Goal: Task Accomplishment & Management: Manage account settings

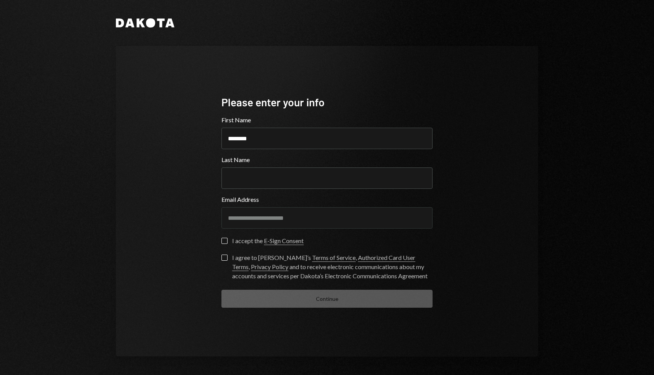
type input "********"
type input "**"
click at [225, 244] on label "I accept the E-Sign Consent" at bounding box center [262, 242] width 82 height 8
click at [225, 244] on button "I accept the E-Sign Consent" at bounding box center [224, 241] width 6 height 6
click at [225, 262] on label "I agree to [PERSON_NAME]’s Terms of Service , Authorized Card User Terms , Priv…" at bounding box center [326, 268] width 211 height 26
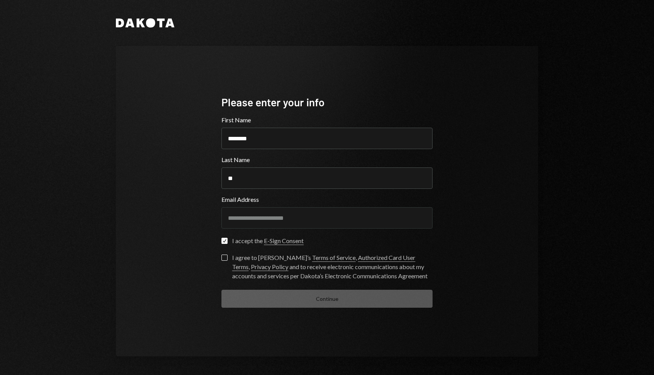
click at [225, 261] on button "I agree to [PERSON_NAME]’s Terms of Service , Authorized Card User Terms , Priv…" at bounding box center [224, 258] width 6 height 6
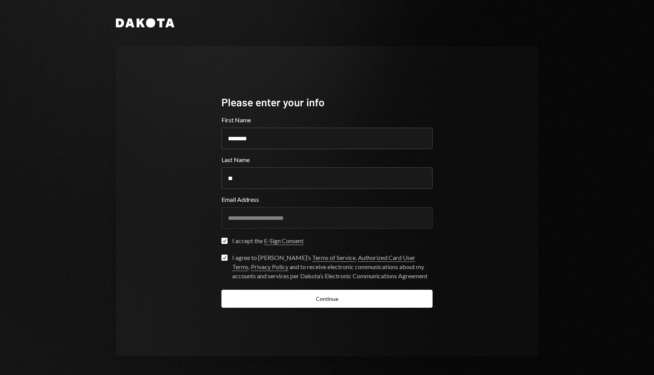
click at [272, 308] on div "**********" at bounding box center [327, 201] width 230 height 275
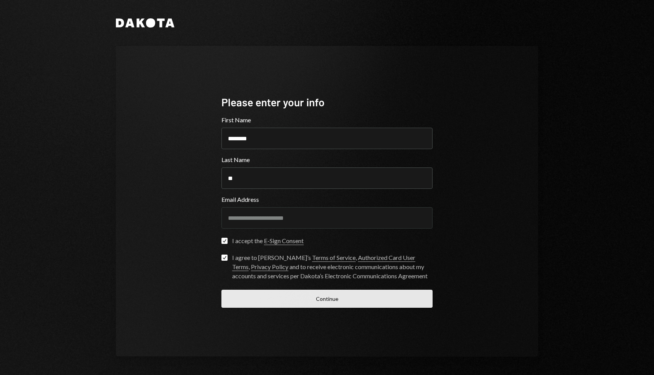
click at [272, 303] on button "Continue" at bounding box center [326, 299] width 211 height 18
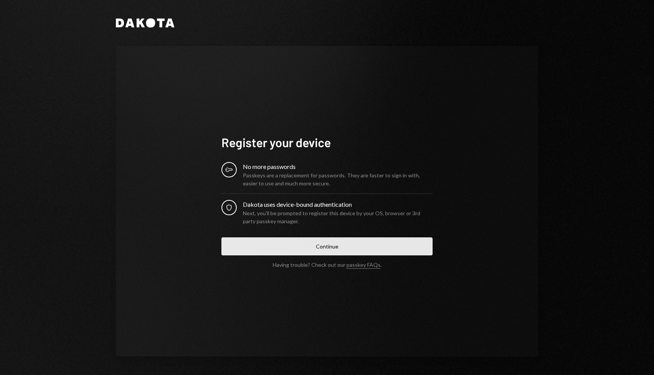
click at [275, 248] on button "Continue" at bounding box center [326, 247] width 211 height 18
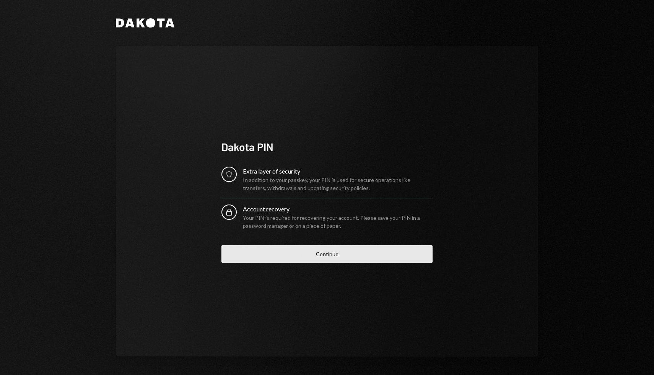
click at [358, 256] on button "Continue" at bounding box center [326, 254] width 211 height 18
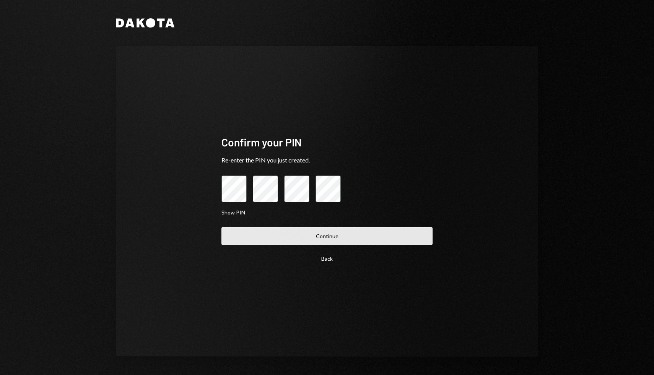
click at [374, 236] on button "Continue" at bounding box center [326, 236] width 211 height 18
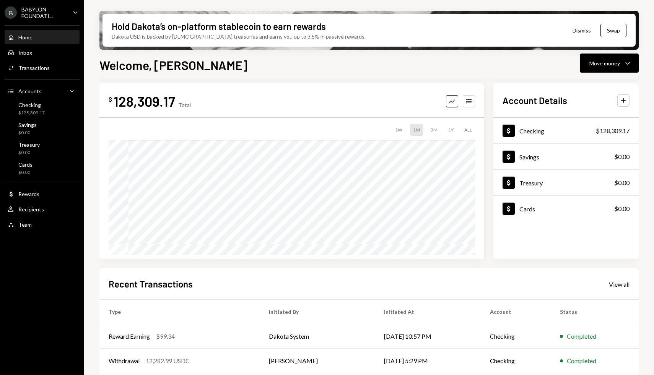
scroll to position [8, 0]
click at [52, 39] on div "Home Home" at bounding box center [42, 37] width 69 height 7
click at [580, 34] on button "Dismiss" at bounding box center [581, 30] width 37 height 18
click at [581, 28] on button "Dismiss" at bounding box center [581, 30] width 37 height 18
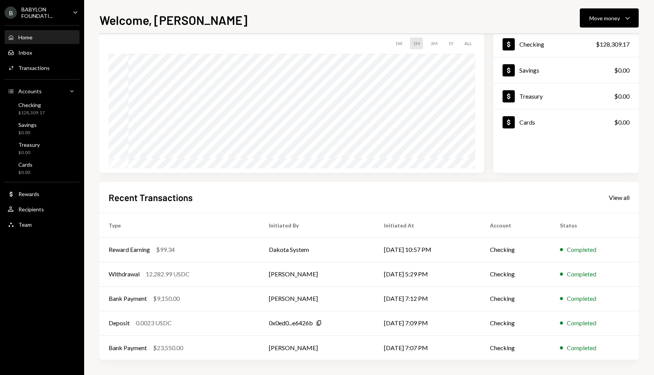
scroll to position [0, 0]
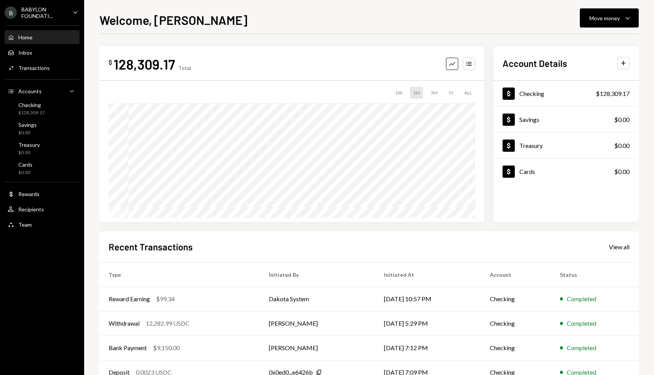
click at [68, 11] on div "B BABYLON FOUNDATI... Caret Down" at bounding box center [42, 12] width 84 height 13
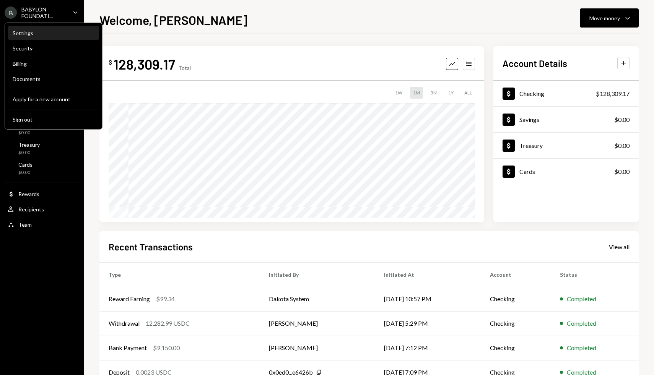
click at [52, 35] on div "Settings" at bounding box center [54, 33] width 82 height 7
